Goal: Find specific page/section: Find specific page/section

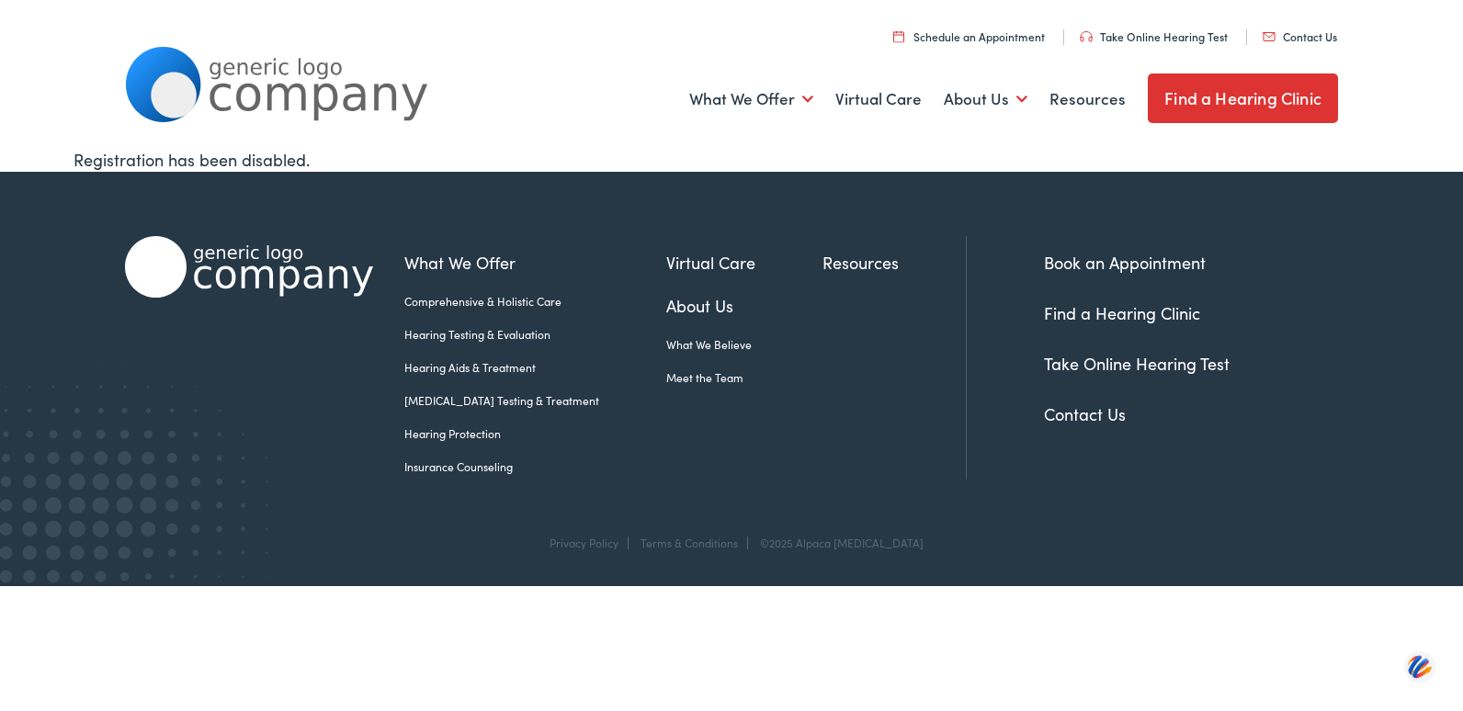
click at [1267, 109] on link "Find a Hearing Clinic" at bounding box center [1242, 98] width 190 height 50
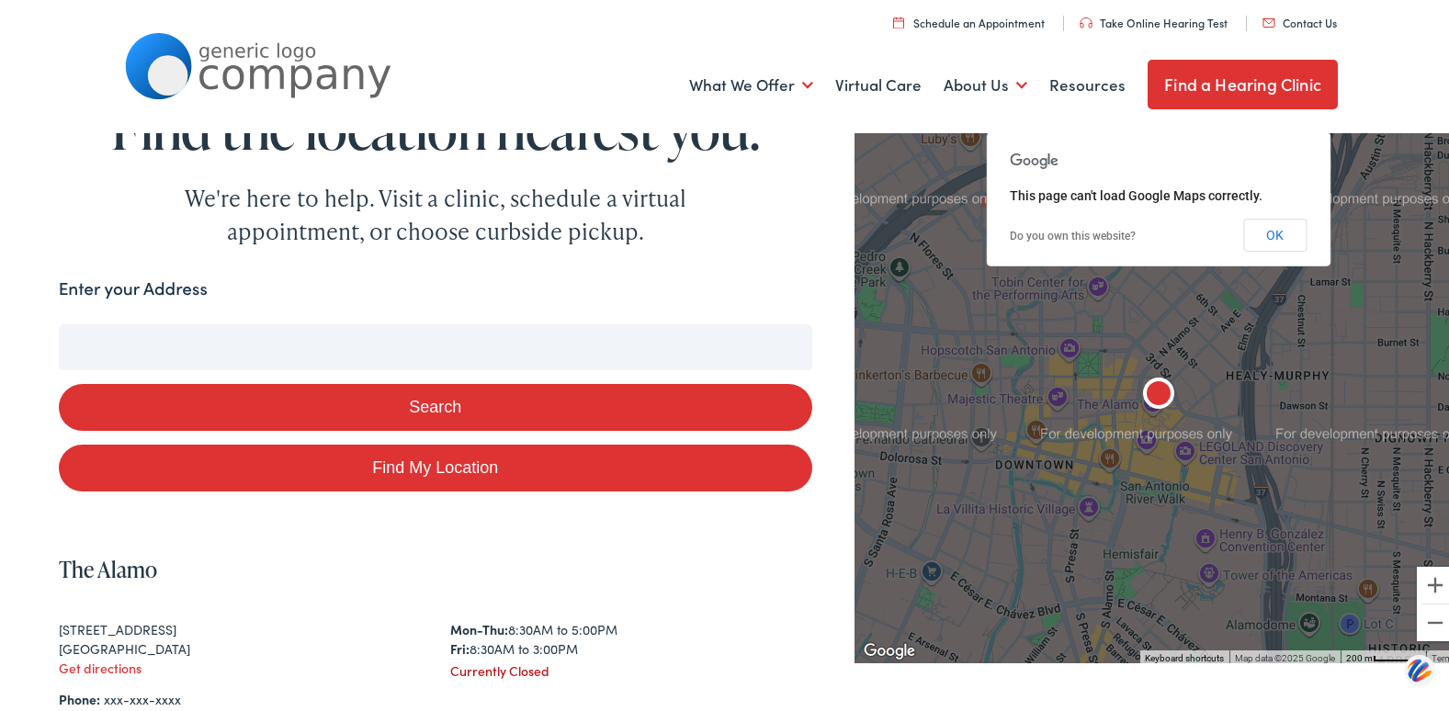
scroll to position [30, 0]
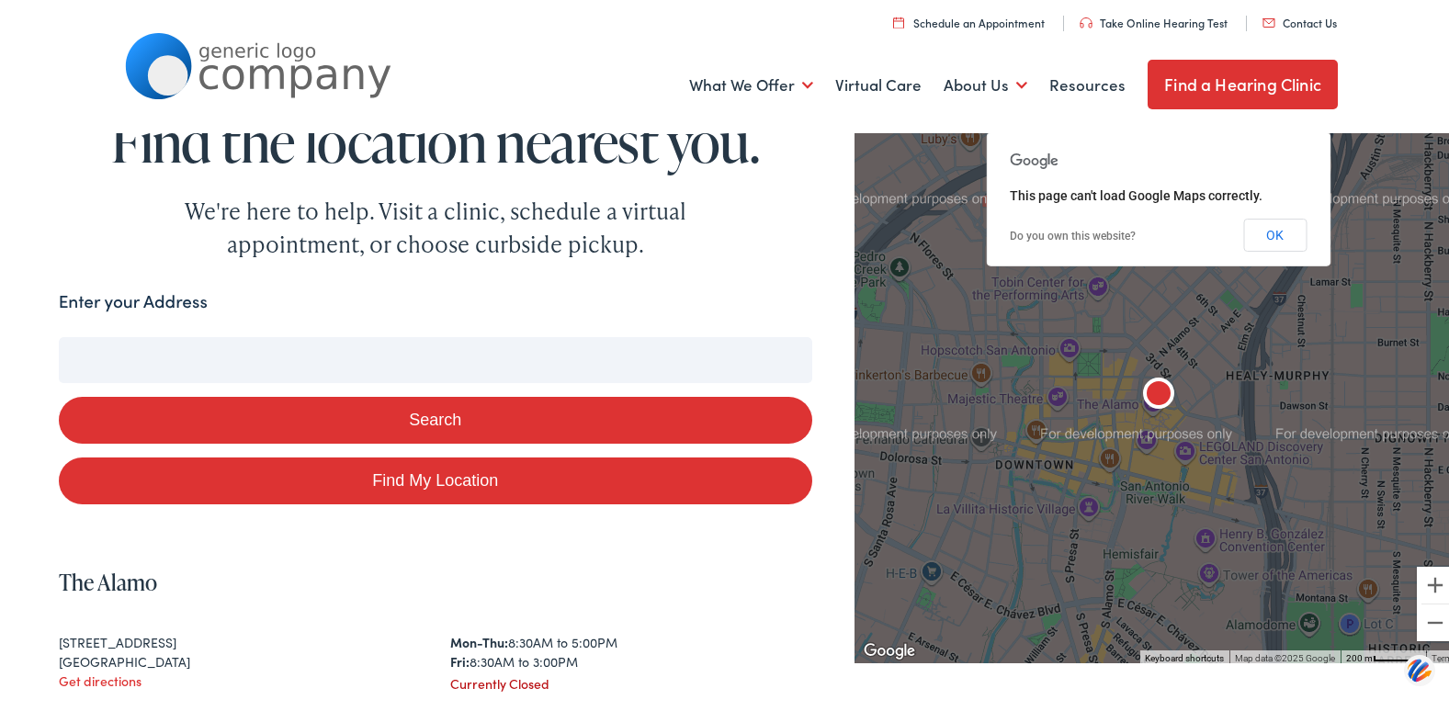
click at [413, 359] on input "Enter your Address" at bounding box center [435, 356] width 753 height 46
click at [1322, 22] on link "Contact Us" at bounding box center [1299, 19] width 74 height 16
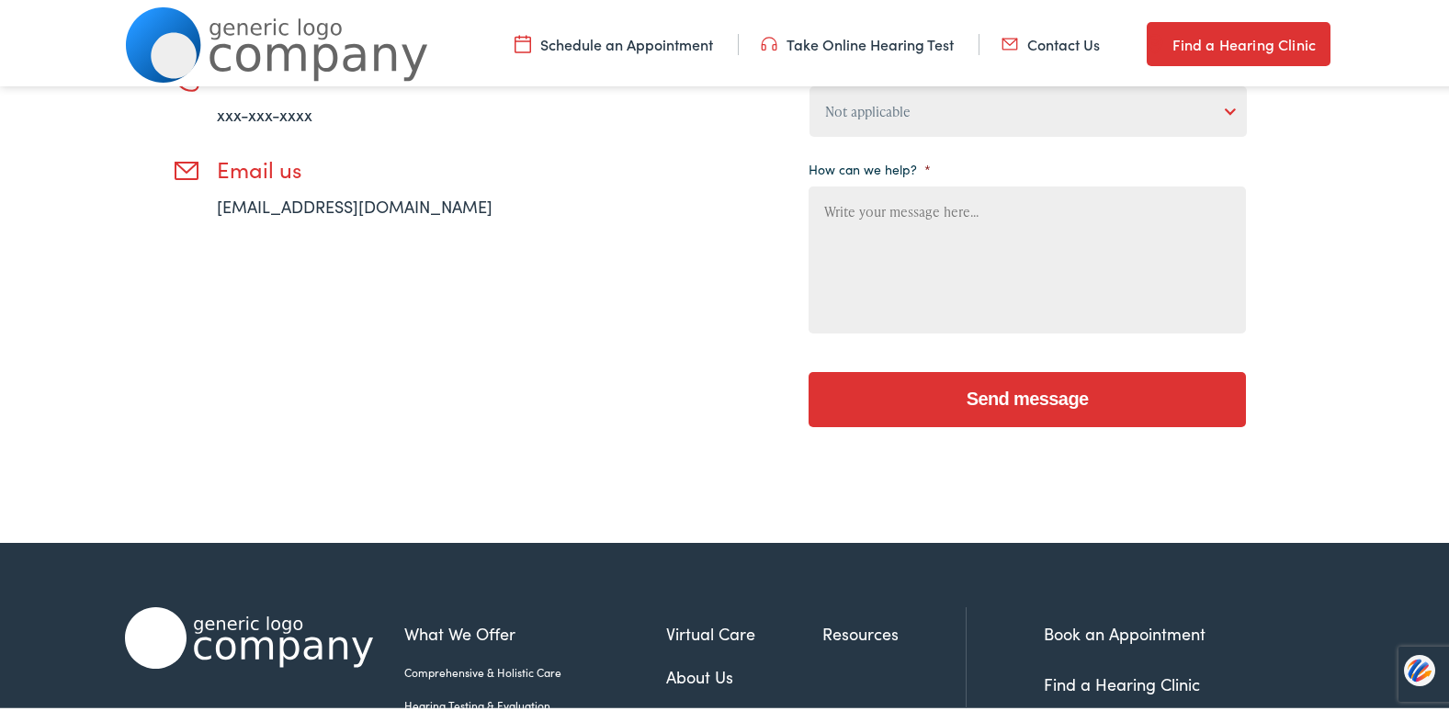
scroll to position [572, 0]
